Goal: Task Accomplishment & Management: Manage account settings

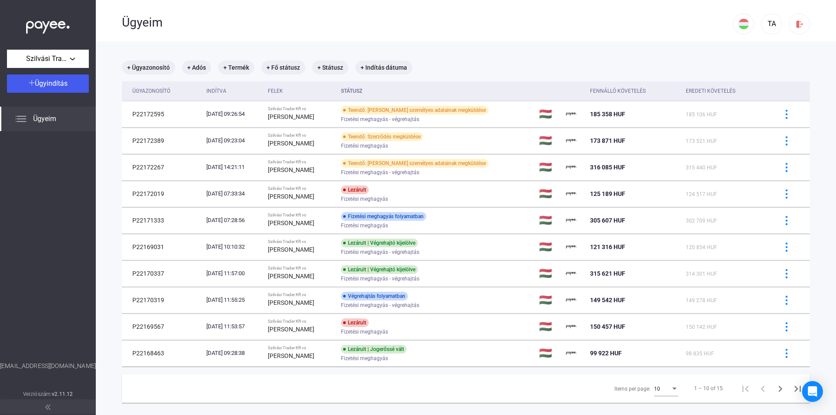
click at [57, 48] on div at bounding box center [48, 25] width 96 height 50
click at [57, 57] on span "Szilvási Trader Kft" at bounding box center [48, 59] width 44 height 10
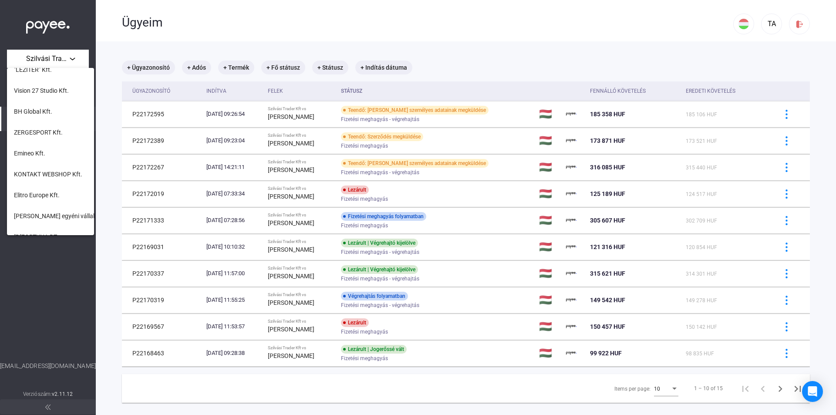
scroll to position [355, 0]
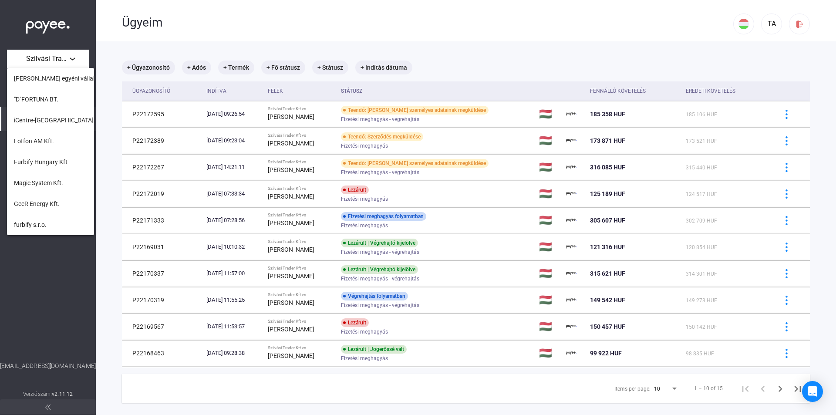
drag, startPoint x: 415, startPoint y: 400, endPoint x: 443, endPoint y: 396, distance: 28.1
click at [416, 400] on div at bounding box center [418, 207] width 836 height 415
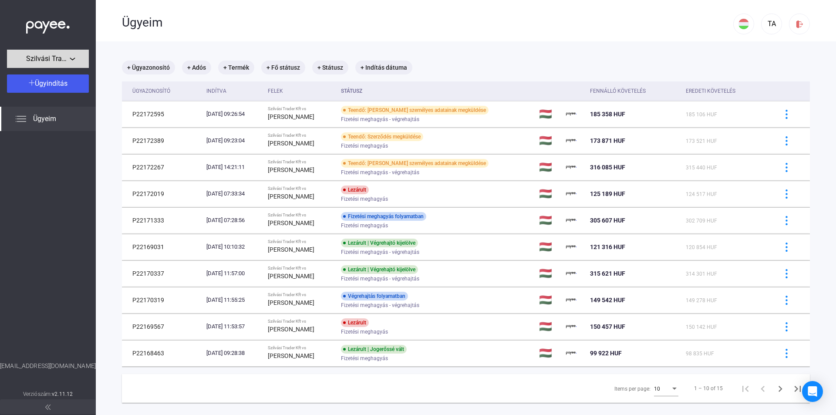
click at [37, 55] on span "Szilvási Trader Kft" at bounding box center [48, 59] width 44 height 10
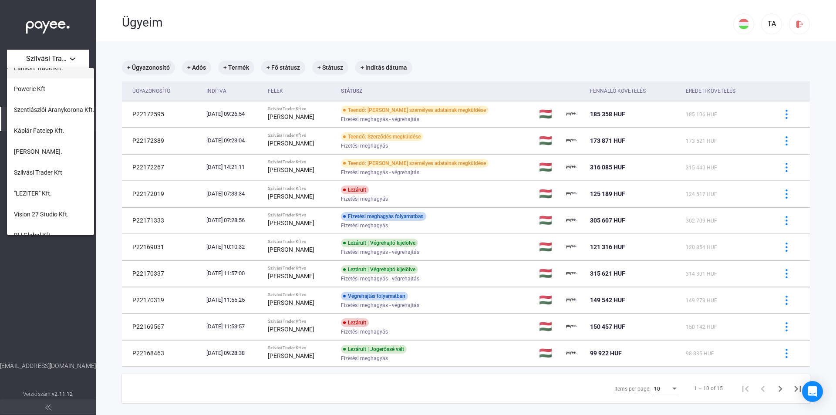
scroll to position [0, 0]
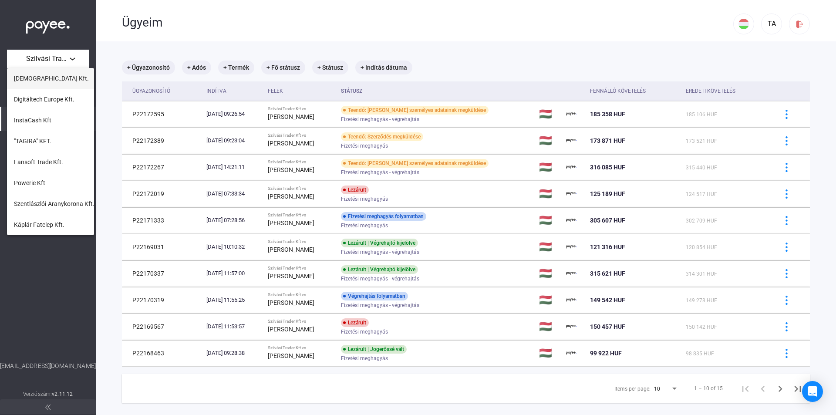
click at [46, 75] on span "[DEMOGRAPHIC_DATA] Kft." at bounding box center [51, 78] width 75 height 10
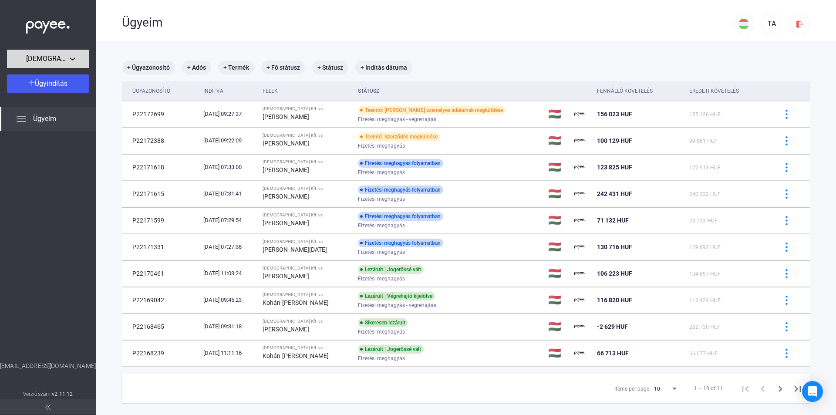
click at [65, 59] on span "[DEMOGRAPHIC_DATA] Kft." at bounding box center [48, 59] width 44 height 10
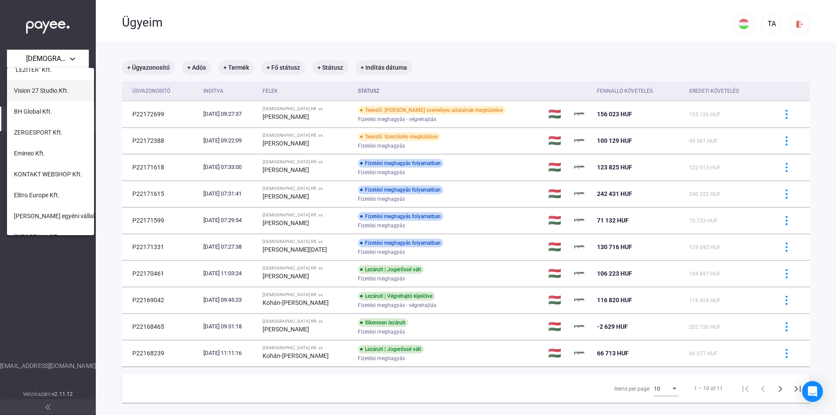
scroll to position [355, 0]
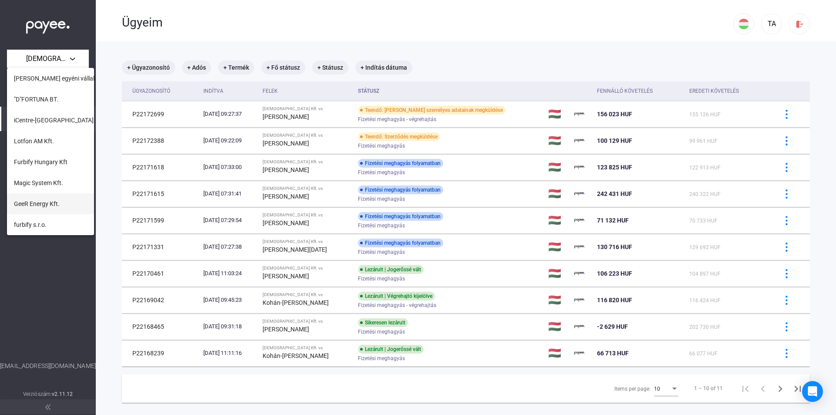
click at [59, 205] on span "GeeR Energy Kft." at bounding box center [37, 204] width 46 height 10
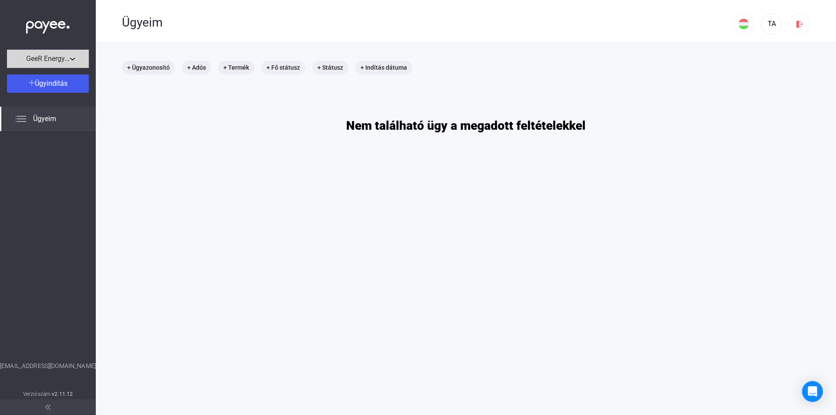
click at [67, 59] on span "GeeR Energy Kft." at bounding box center [48, 59] width 44 height 10
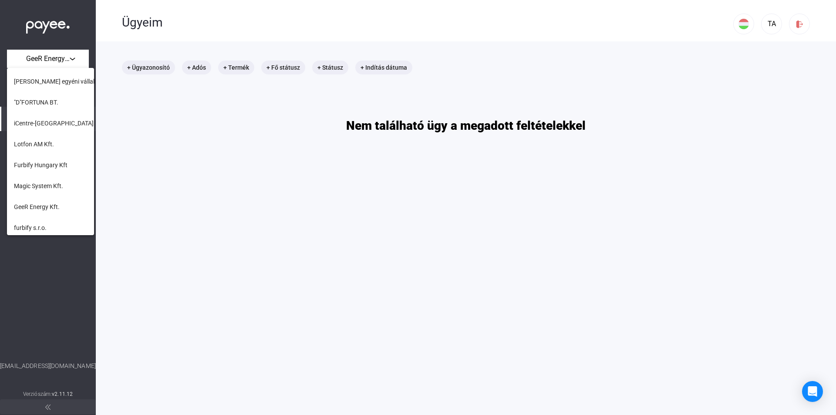
scroll to position [355, 0]
click at [47, 185] on span "Magic System Kft." at bounding box center [38, 183] width 49 height 10
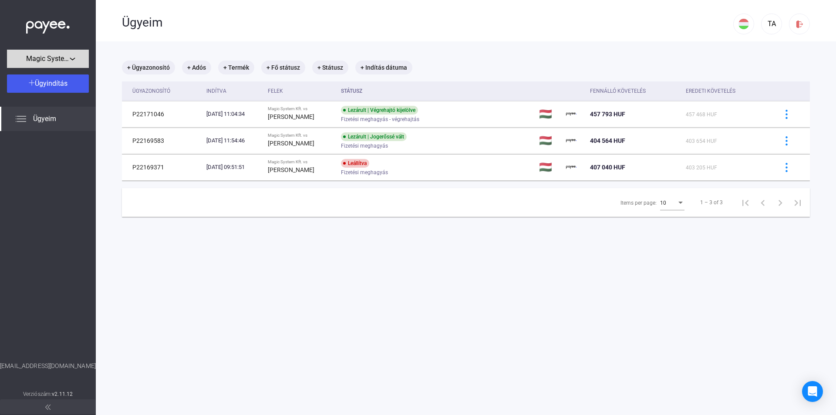
click at [59, 60] on span "Magic System Kft." at bounding box center [48, 59] width 44 height 10
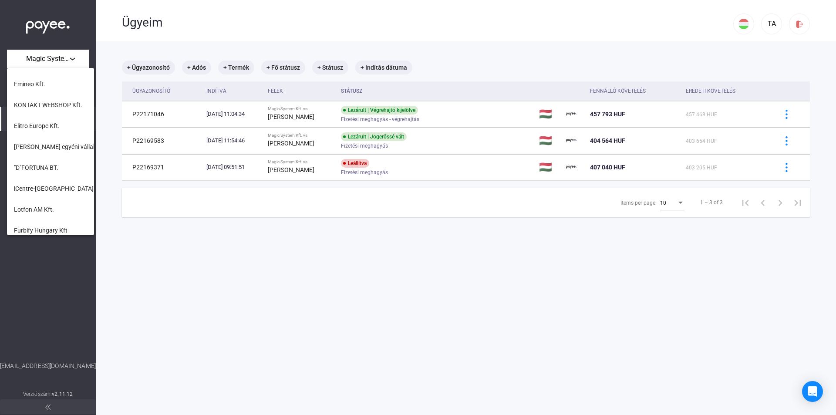
scroll to position [355, 0]
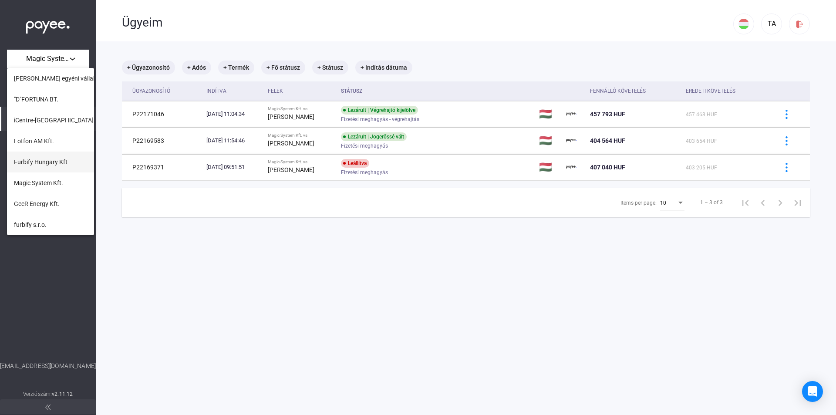
click at [53, 161] on span "Furbify Hungary Kft" at bounding box center [41, 162] width 54 height 10
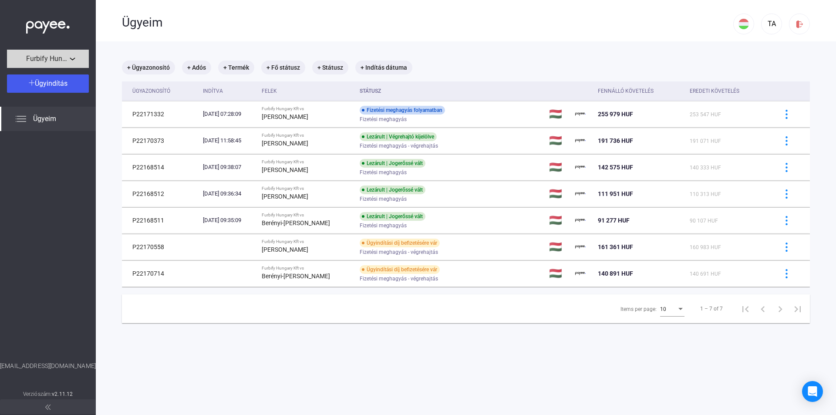
click at [65, 55] on span "Furbify Hungary Kft" at bounding box center [48, 59] width 44 height 10
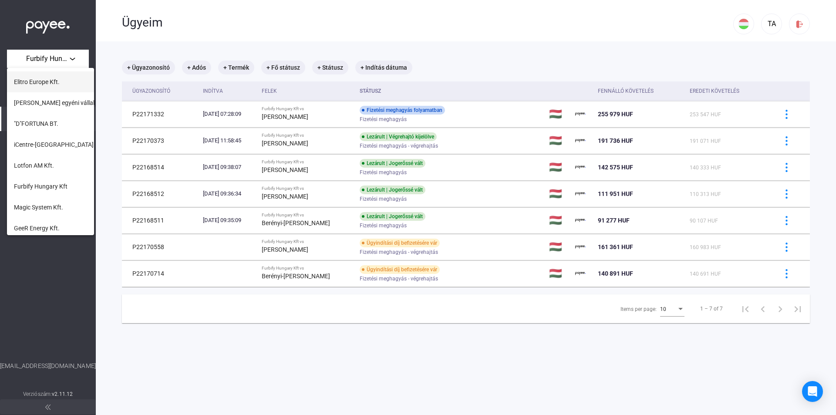
scroll to position [355, 0]
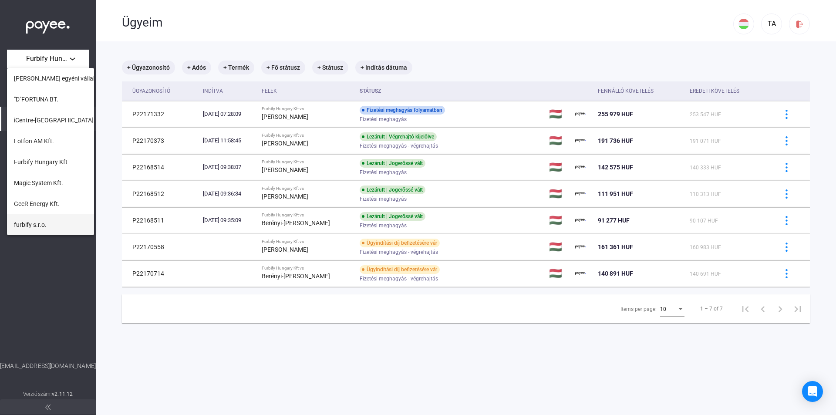
click at [49, 229] on button "furbify s.r.o." at bounding box center [50, 224] width 87 height 21
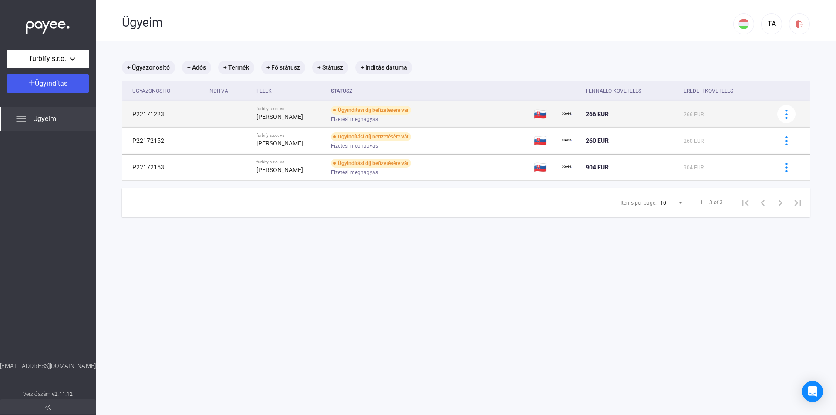
click at [633, 111] on div "266 EUR" at bounding box center [631, 114] width 91 height 10
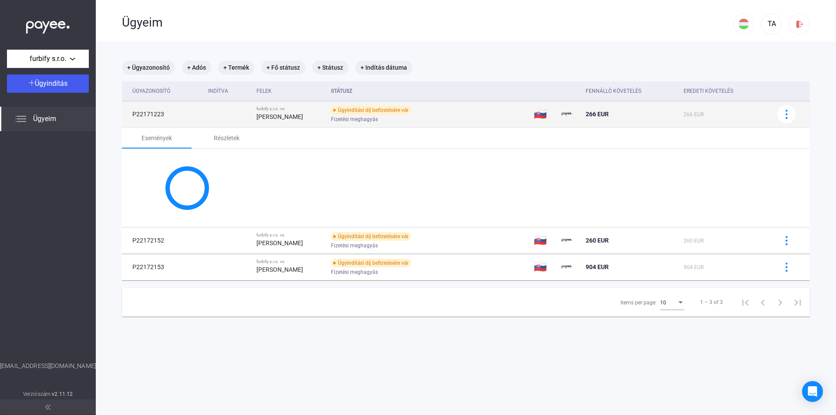
click at [633, 111] on div "266 EUR" at bounding box center [631, 114] width 91 height 10
